Goal: Task Accomplishment & Management: Manage account settings

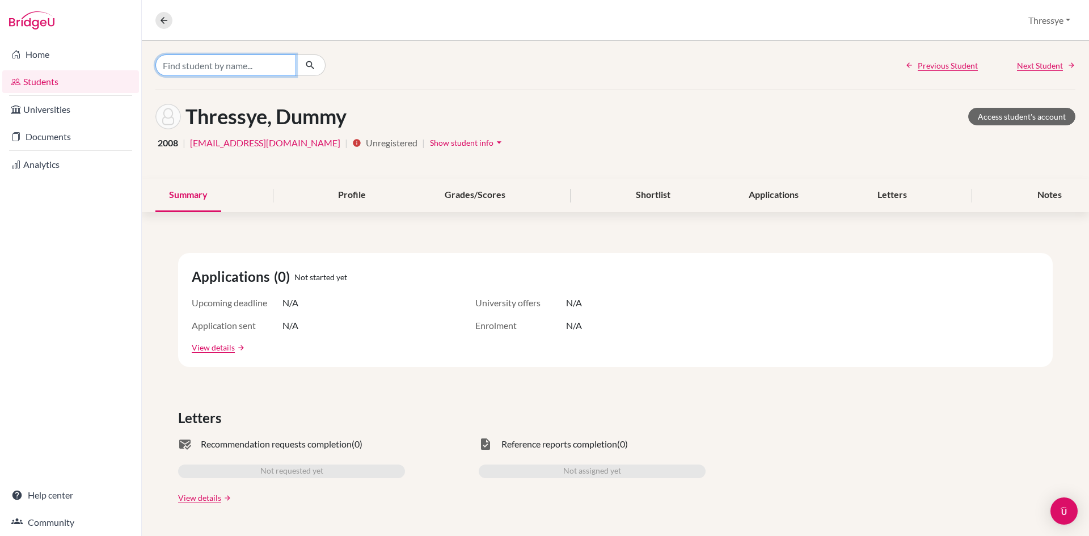
click at [184, 67] on input "Find student by name..." at bounding box center [225, 65] width 141 height 22
type input "ezekiel"
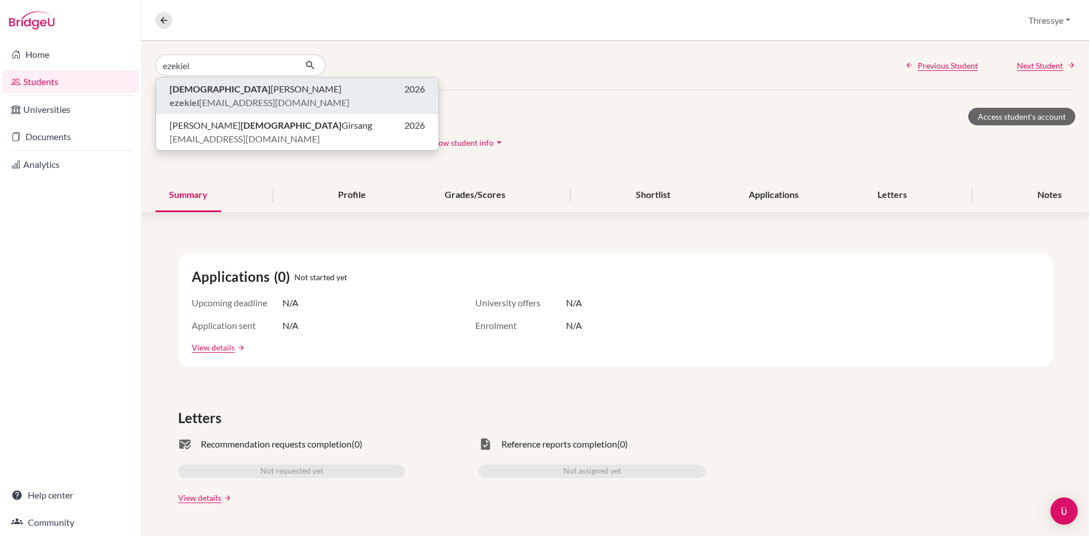
click at [177, 82] on span "Ezekiel Shawn Wondo" at bounding box center [256, 89] width 172 height 14
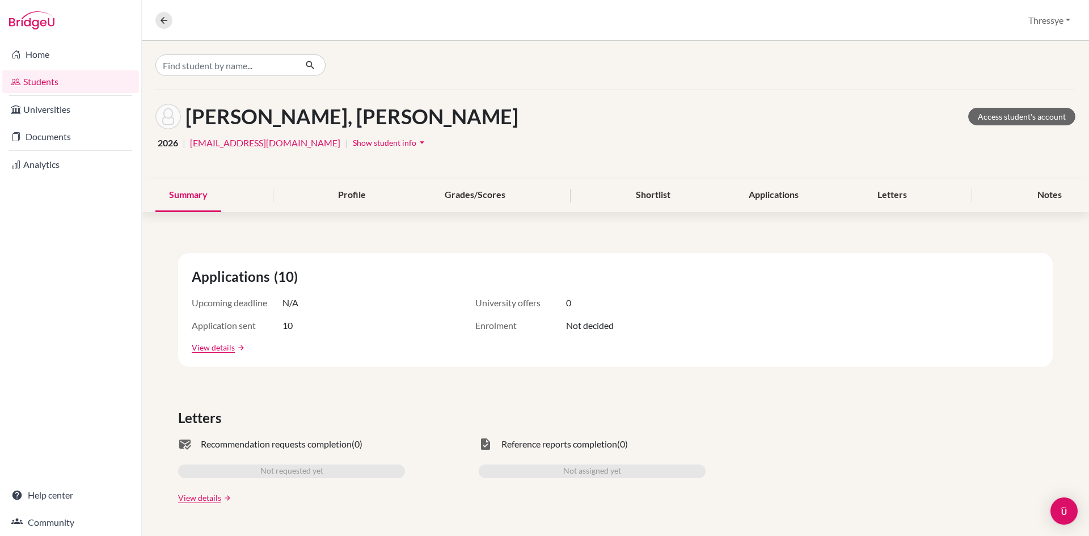
click at [82, 83] on link "Students" at bounding box center [70, 81] width 137 height 23
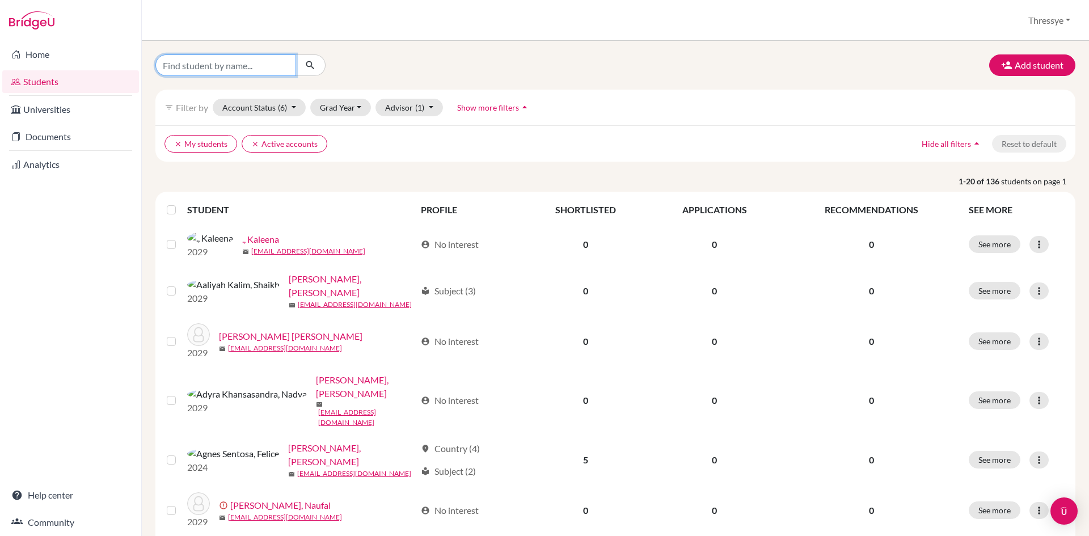
click at [254, 58] on input "Find student by name..." at bounding box center [225, 65] width 141 height 22
type input "ezekiel"
click button "submit" at bounding box center [310, 65] width 30 height 22
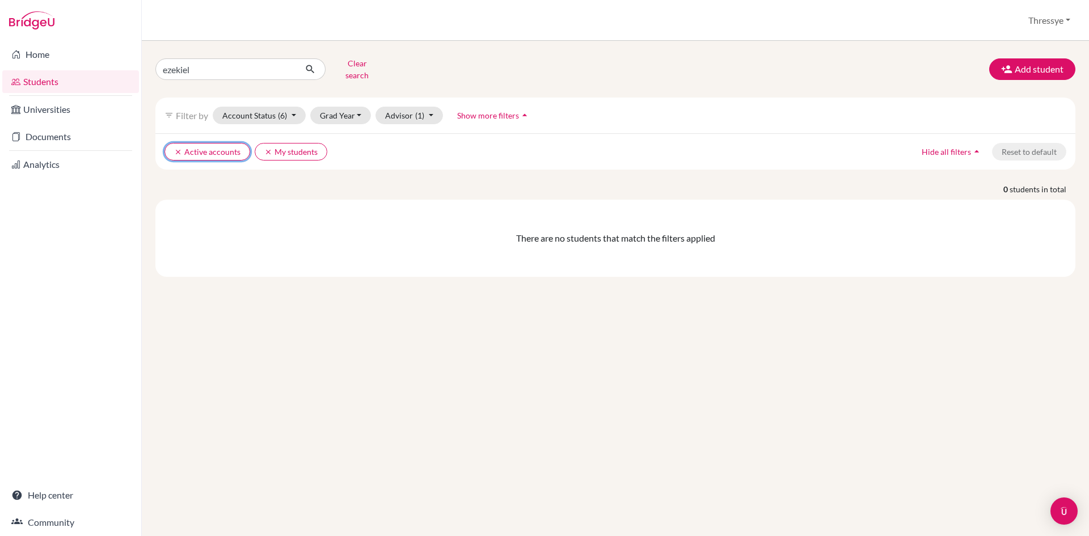
click at [177, 148] on icon "clear" at bounding box center [178, 152] width 8 height 8
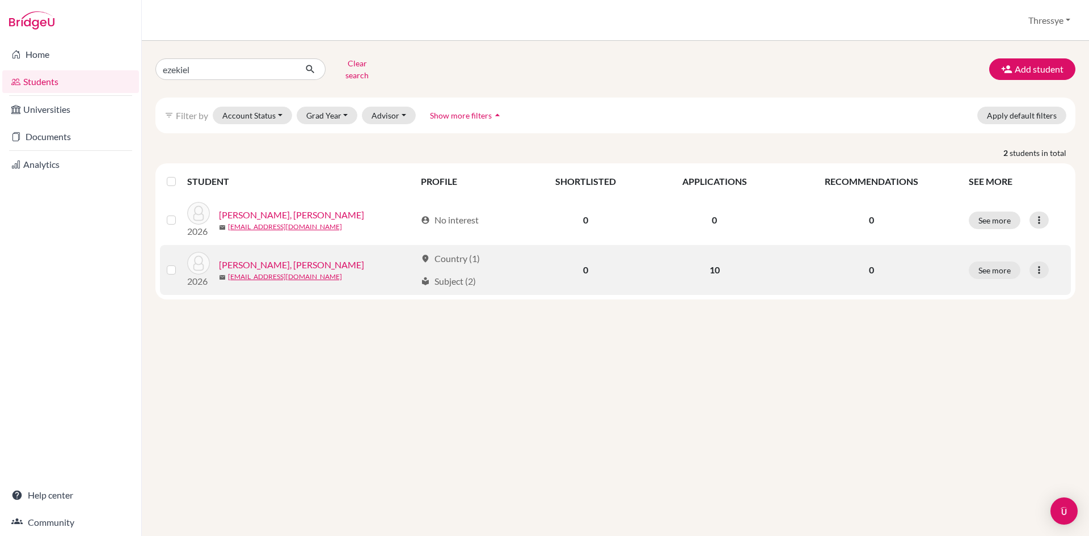
click at [304, 258] on link "Shawn Wondo, Ezekiel" at bounding box center [291, 265] width 145 height 14
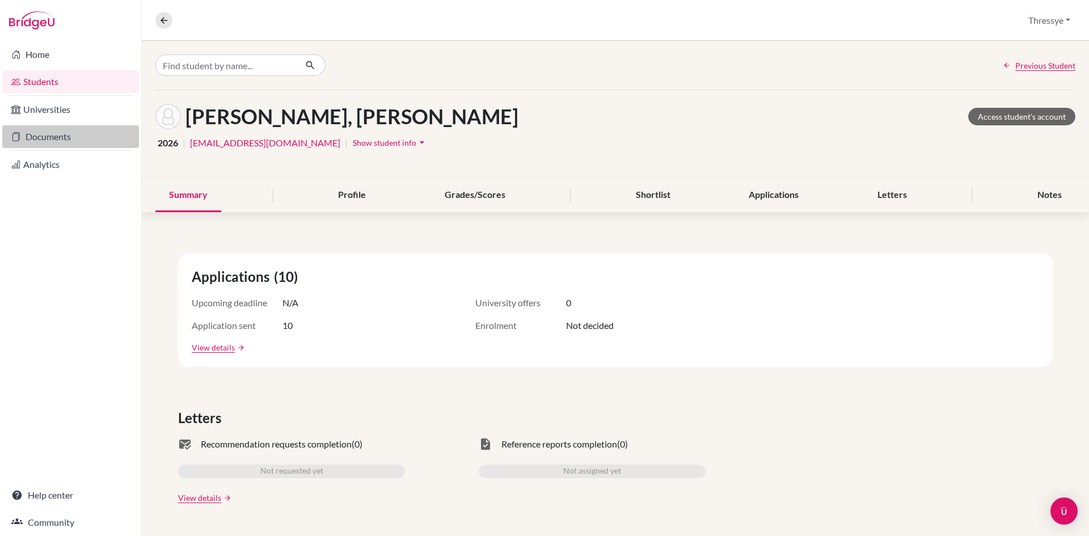
click at [44, 132] on link "Documents" at bounding box center [70, 136] width 137 height 23
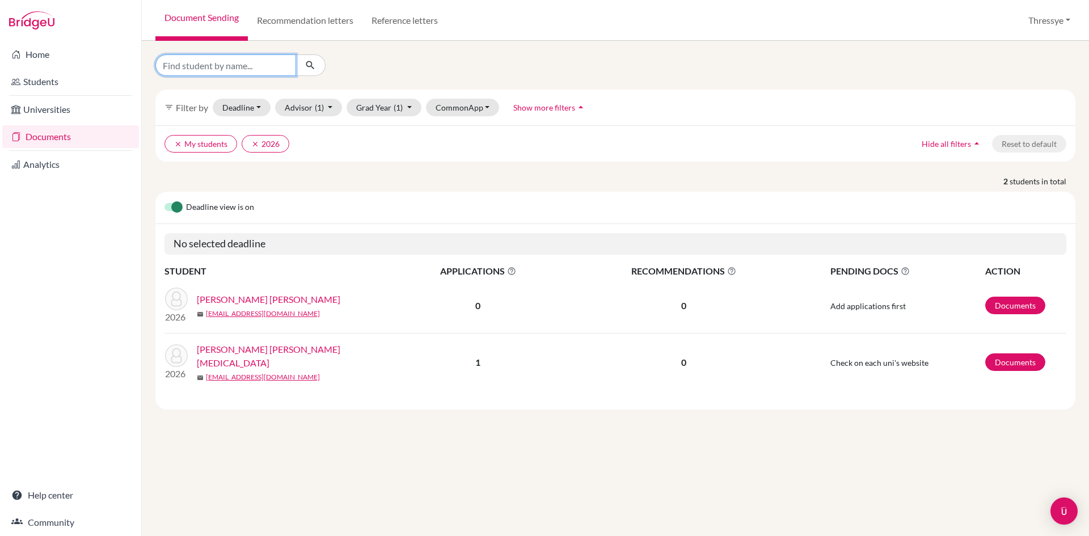
click at [225, 64] on input "Find student by name..." at bounding box center [225, 65] width 141 height 22
type input "ezekiel"
click button "submit" at bounding box center [310, 65] width 30 height 22
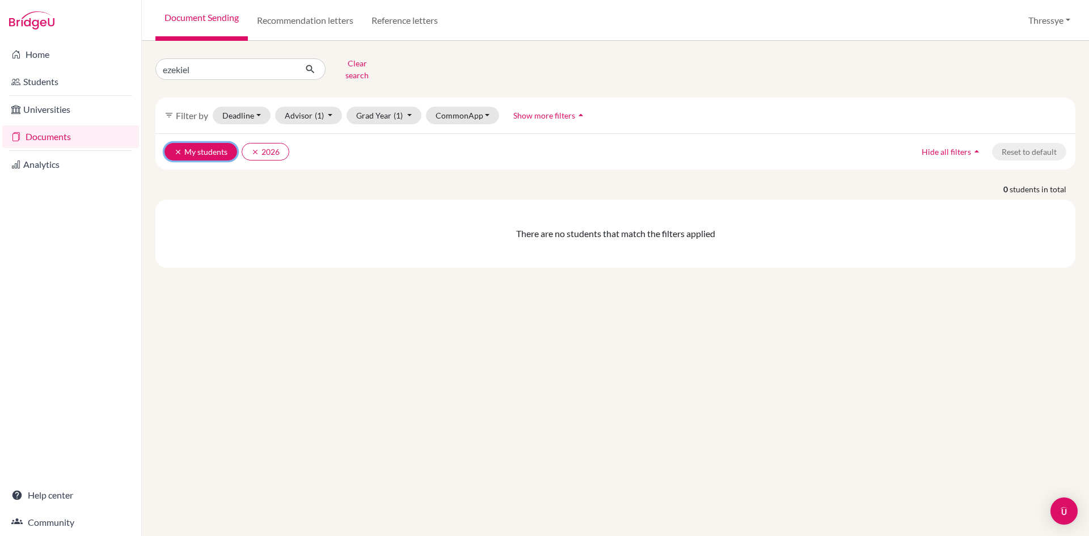
click at [177, 148] on icon "clear" at bounding box center [178, 152] width 8 height 8
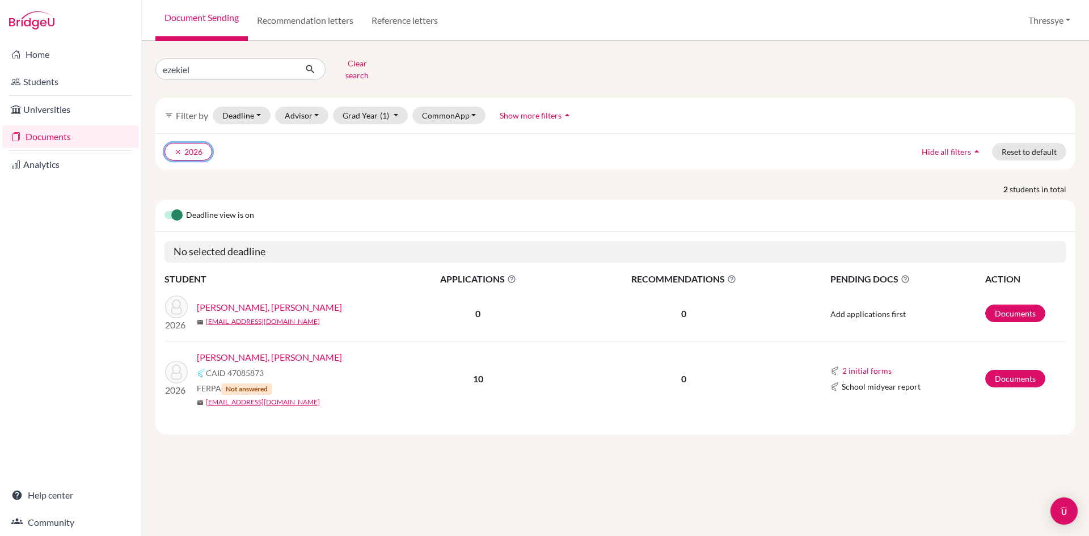
click at [177, 148] on icon "clear" at bounding box center [178, 152] width 8 height 8
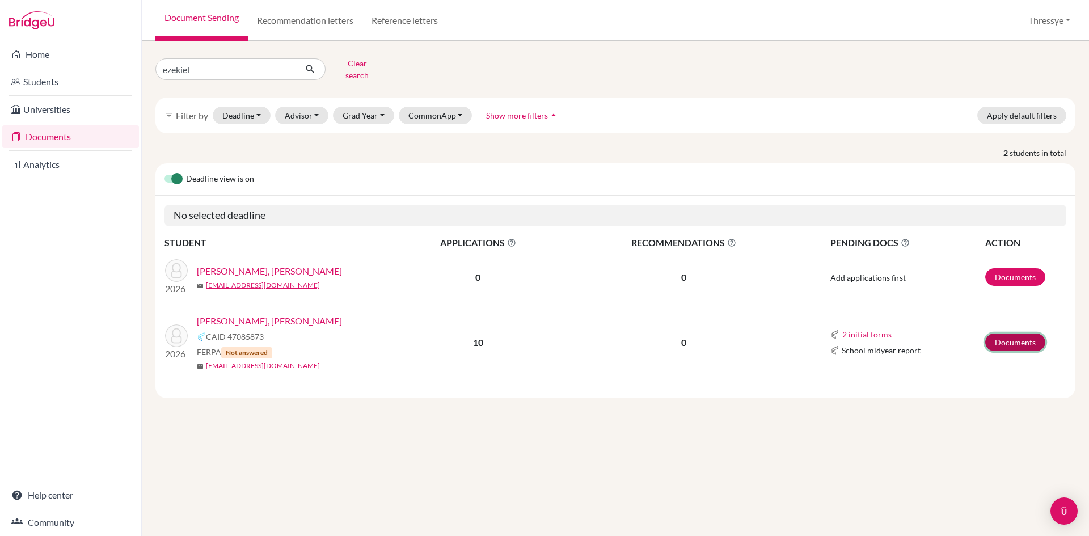
click at [1043, 336] on link "Documents" at bounding box center [1015, 342] width 60 height 18
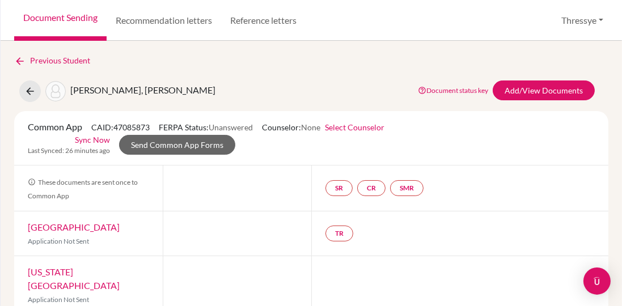
drag, startPoint x: 160, startPoint y: 126, endPoint x: 214, endPoint y: 132, distance: 53.6
click at [214, 132] on div "Common App CAID: 47085873 FERPA Status: Unanswered Counselor: None Select Couns…" at bounding box center [206, 127] width 374 height 14
click at [586, 26] on button "Thressye" at bounding box center [582, 21] width 52 height 22
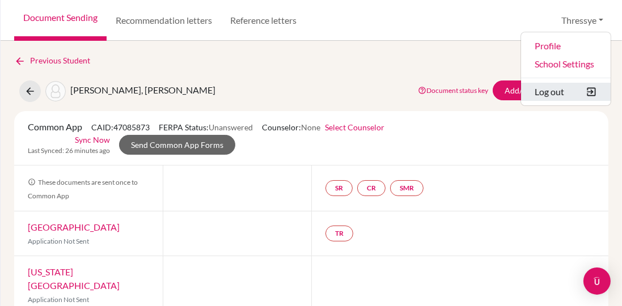
click at [566, 93] on button "Log out" at bounding box center [566, 92] width 90 height 18
